Goal: Find specific page/section: Find specific page/section

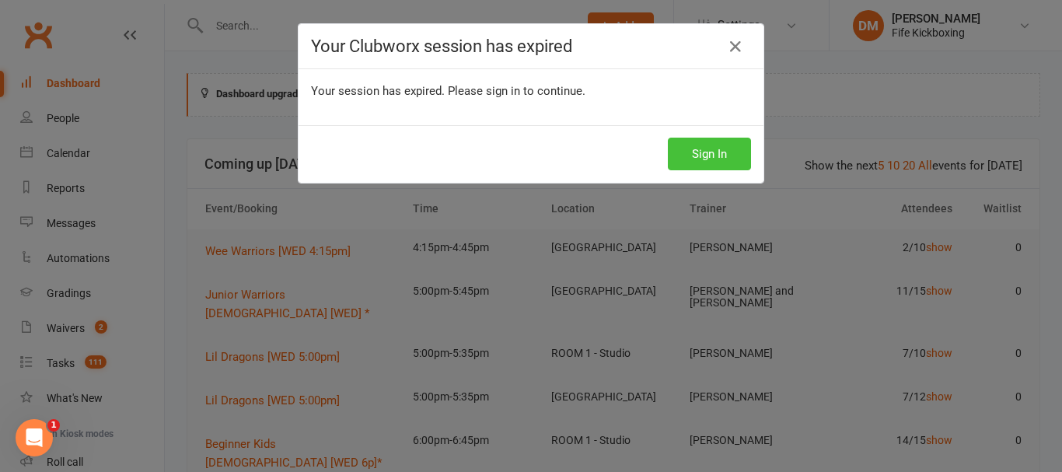
click at [707, 152] on button "Sign In" at bounding box center [709, 154] width 83 height 33
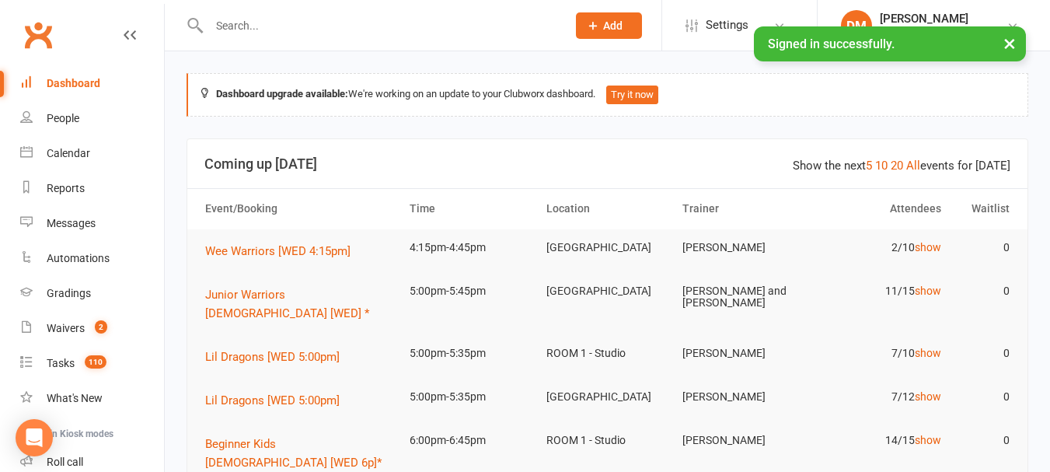
click at [284, 20] on input "text" at bounding box center [379, 26] width 351 height 22
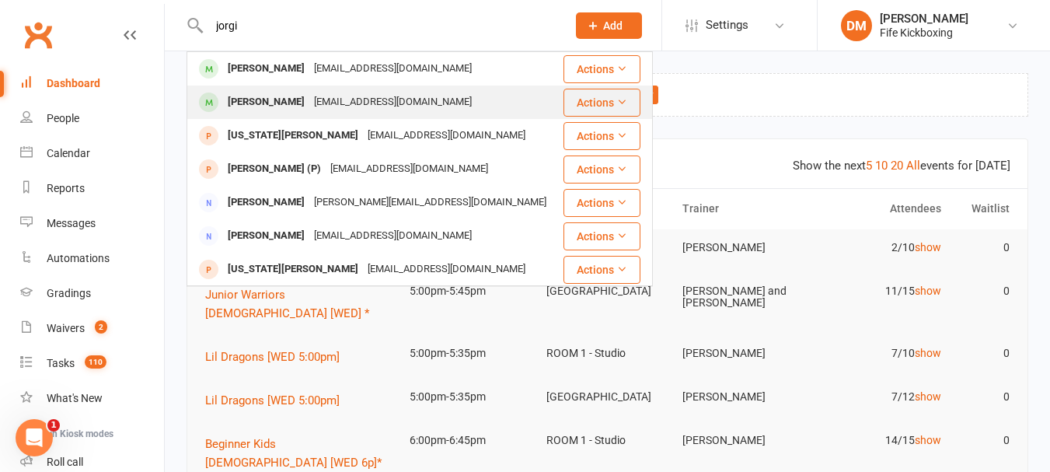
type input "jorgi"
click at [273, 99] on div "[PERSON_NAME]" at bounding box center [266, 102] width 86 height 23
